Goal: Task Accomplishment & Management: Use online tool/utility

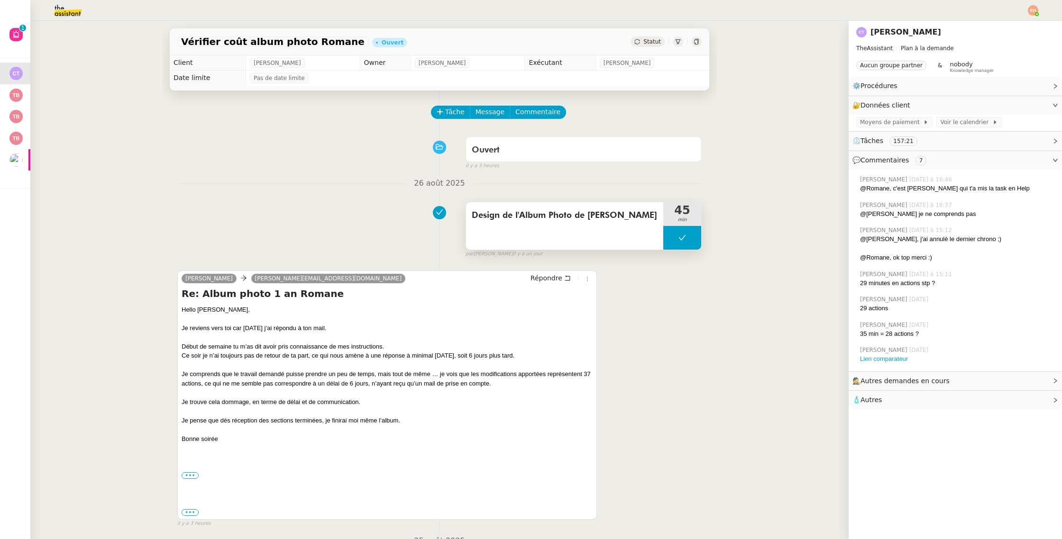
click at [545, 226] on div "Design de l'Album Photo de [PERSON_NAME]" at bounding box center [564, 225] width 197 height 47
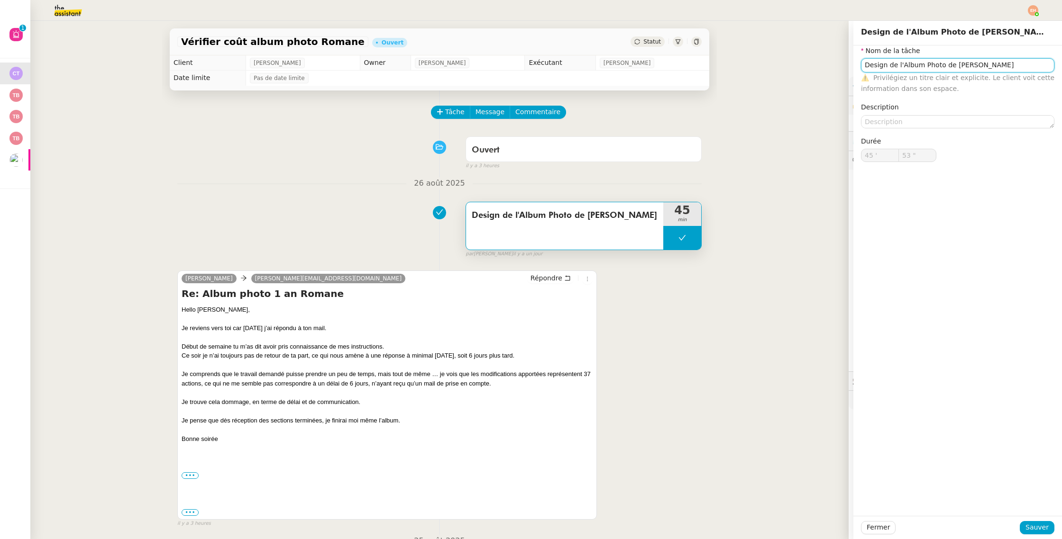
click at [921, 69] on input "Design de l'Album Photo de [PERSON_NAME]" at bounding box center [957, 65] width 193 height 14
click at [879, 529] on span "Fermer" at bounding box center [877, 527] width 23 height 11
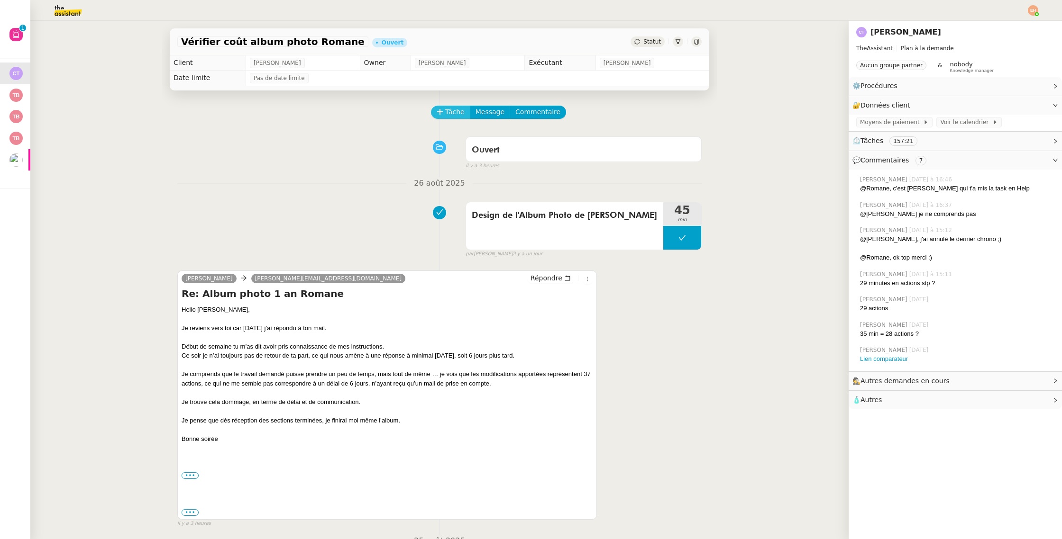
click at [436, 107] on button "Tâche" at bounding box center [450, 112] width 39 height 13
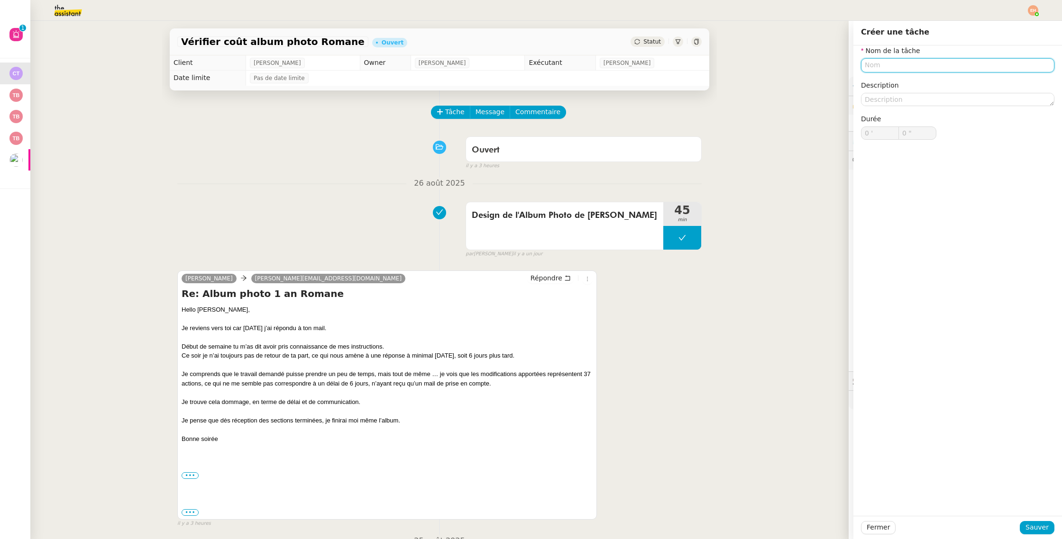
paste input "Design de l'Album Photo de [PERSON_NAME]"
type input "Design de l'Album Photo de [PERSON_NAME]"
click at [1042, 522] on button "Sauver" at bounding box center [1036, 527] width 35 height 13
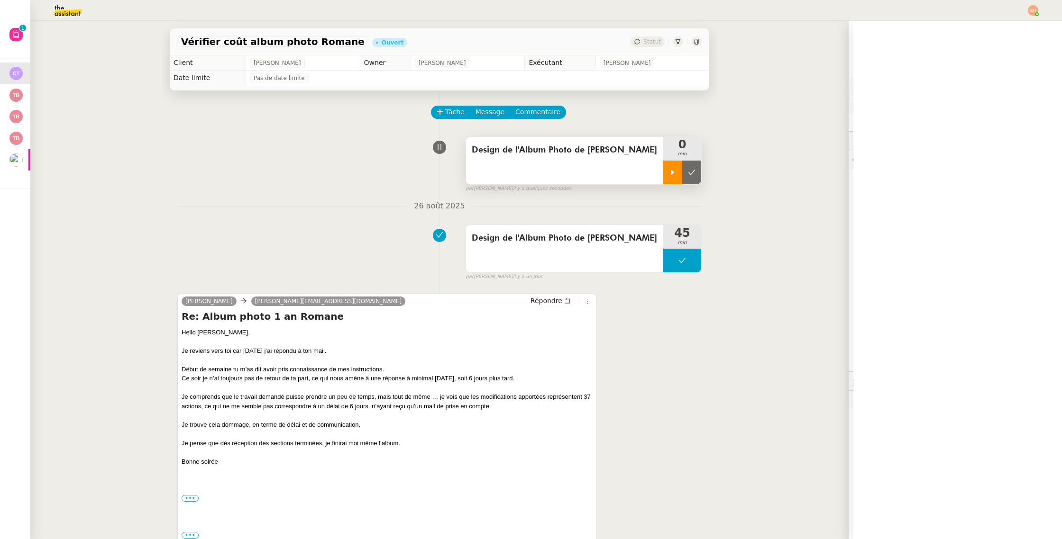
click at [680, 175] on div at bounding box center [672, 173] width 19 height 24
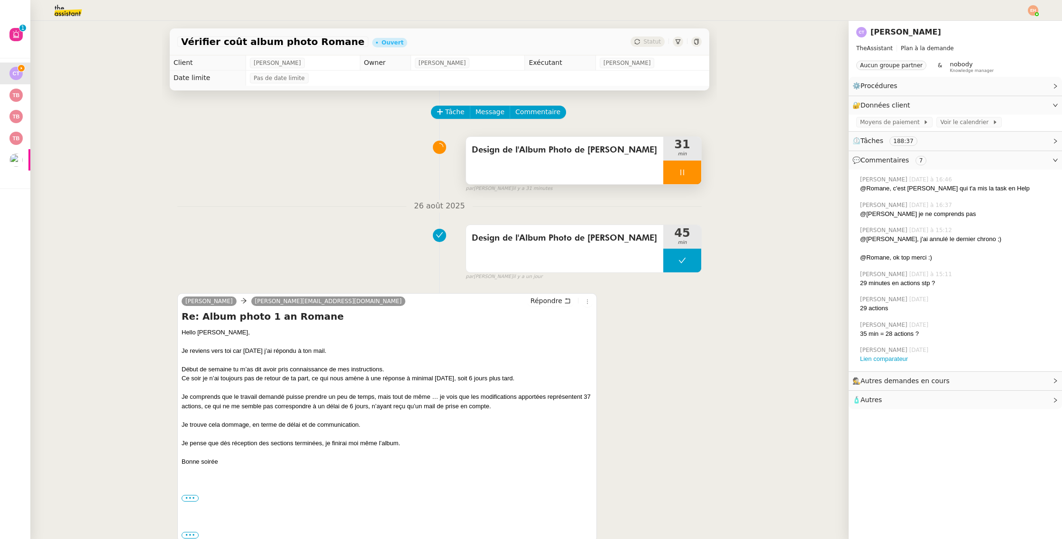
click at [695, 177] on div at bounding box center [682, 173] width 38 height 24
click at [695, 177] on button at bounding box center [691, 173] width 19 height 24
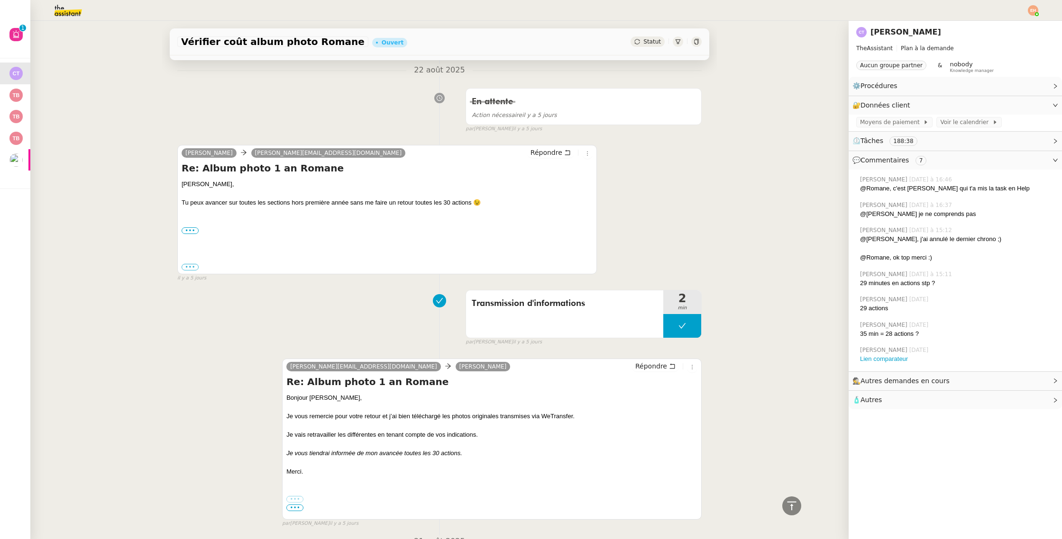
scroll to position [1038, 0]
